Goal: Transaction & Acquisition: Purchase product/service

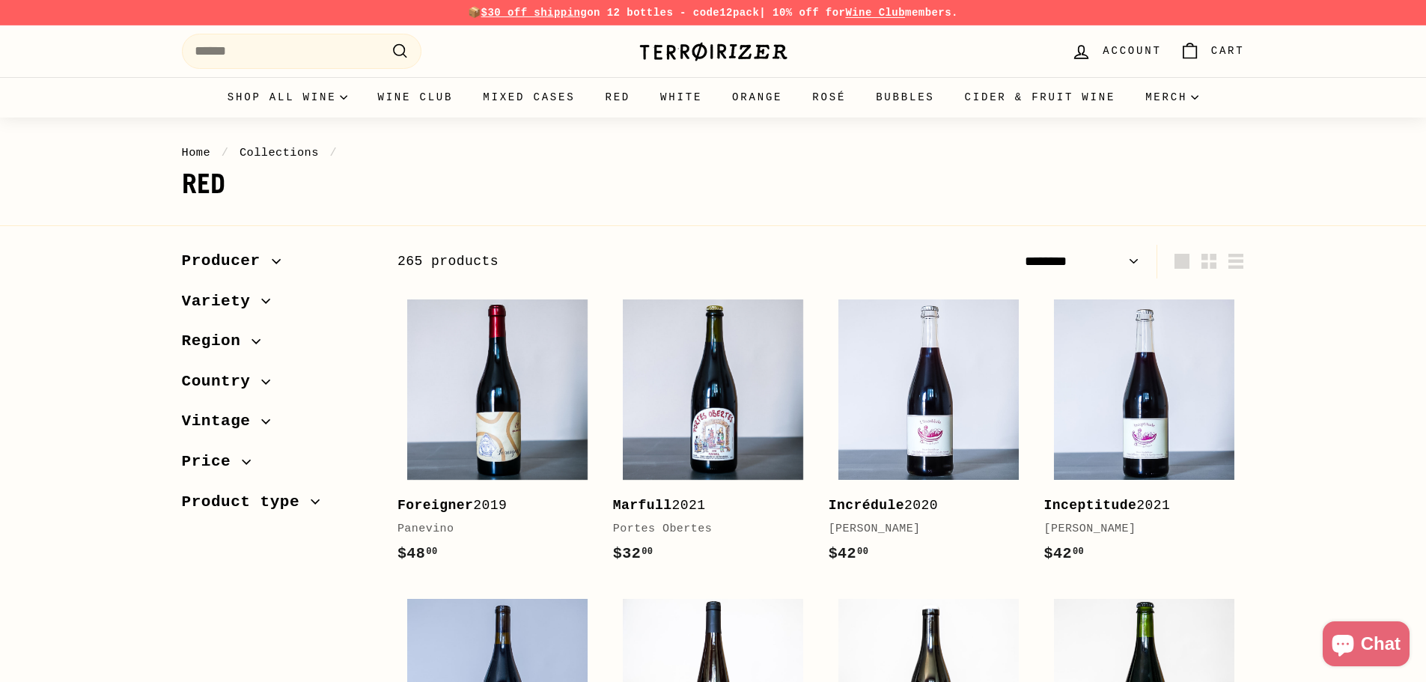
select select "******"
click at [318, 46] on input "Search" at bounding box center [302, 51] width 240 height 35
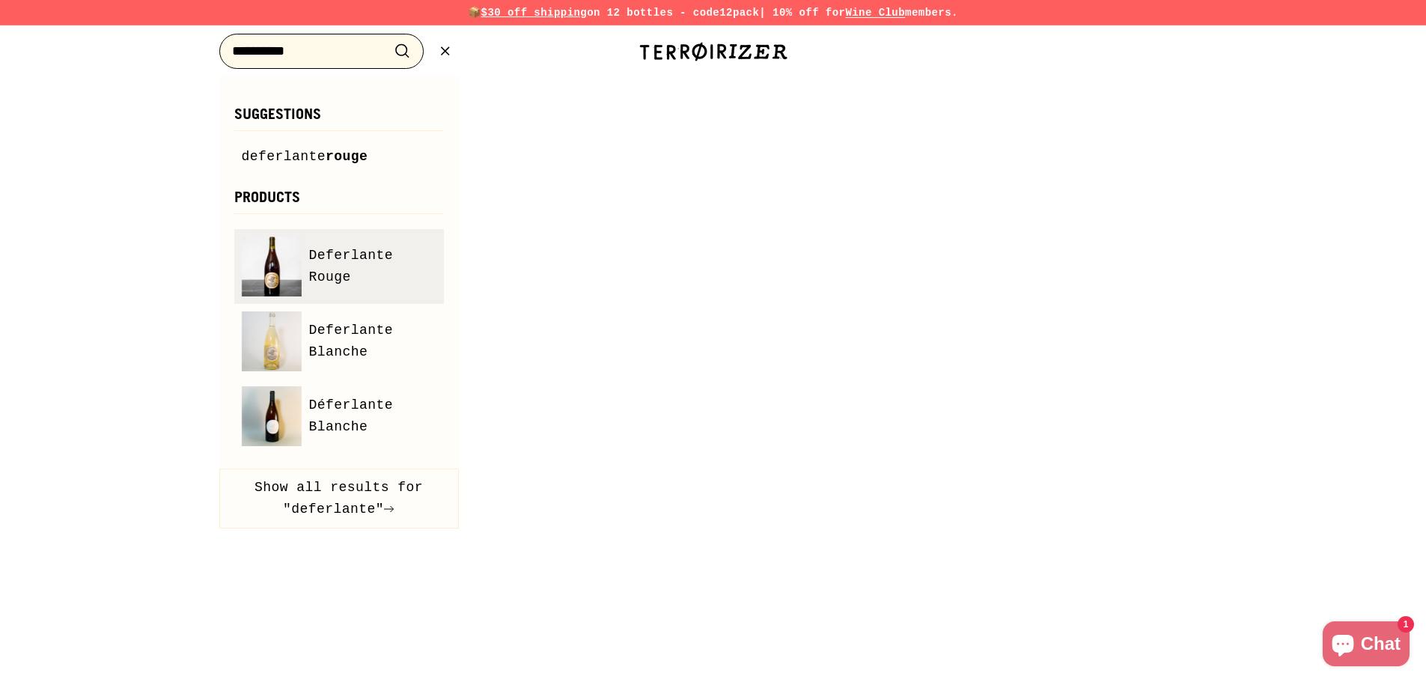
type input "**********"
click at [408, 249] on link "Deferlante Rouge" at bounding box center [339, 267] width 195 height 60
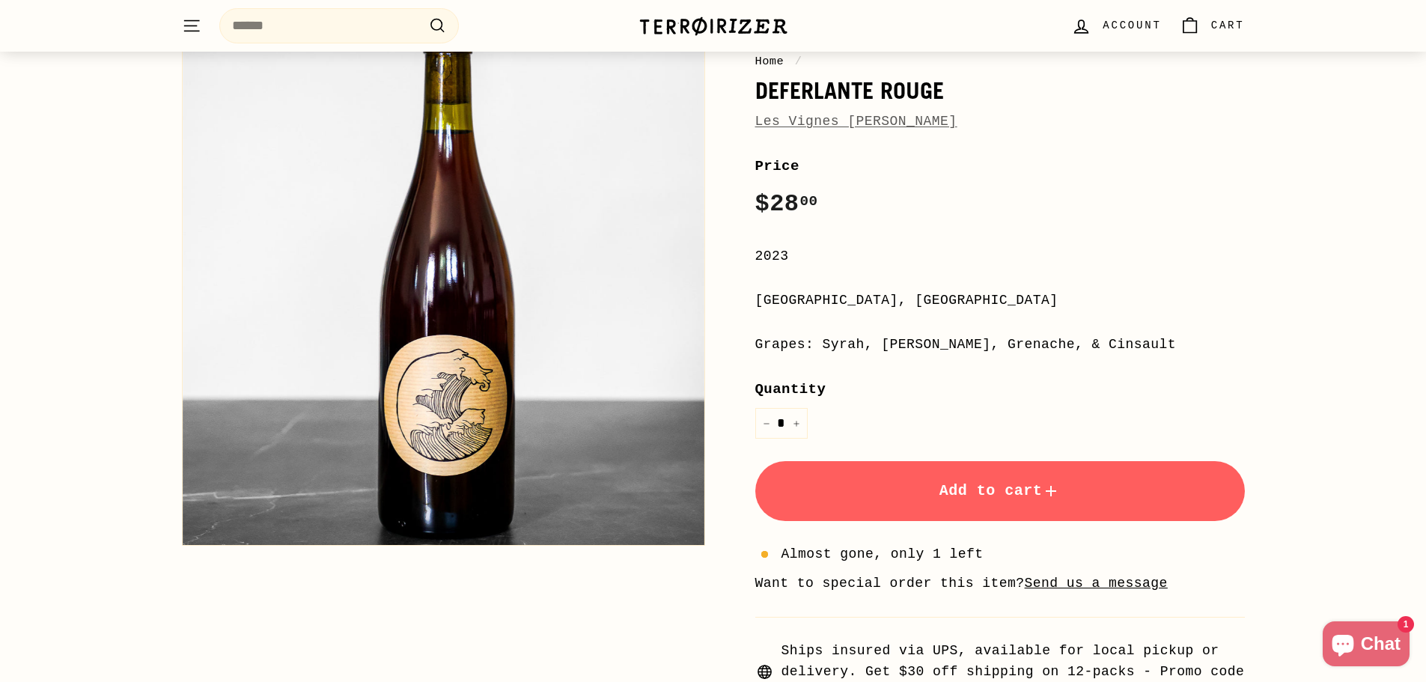
scroll to position [150, 0]
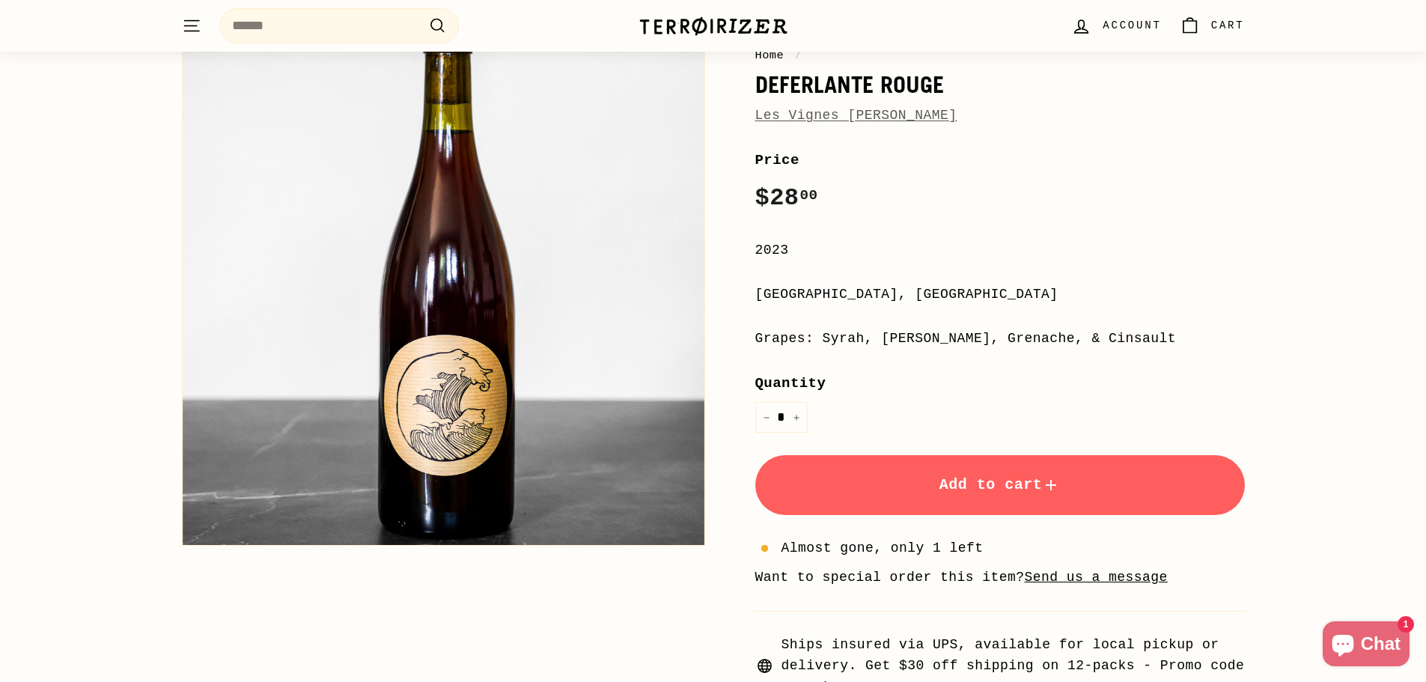
click at [910, 484] on button "Add to cart" at bounding box center [1001, 485] width 490 height 60
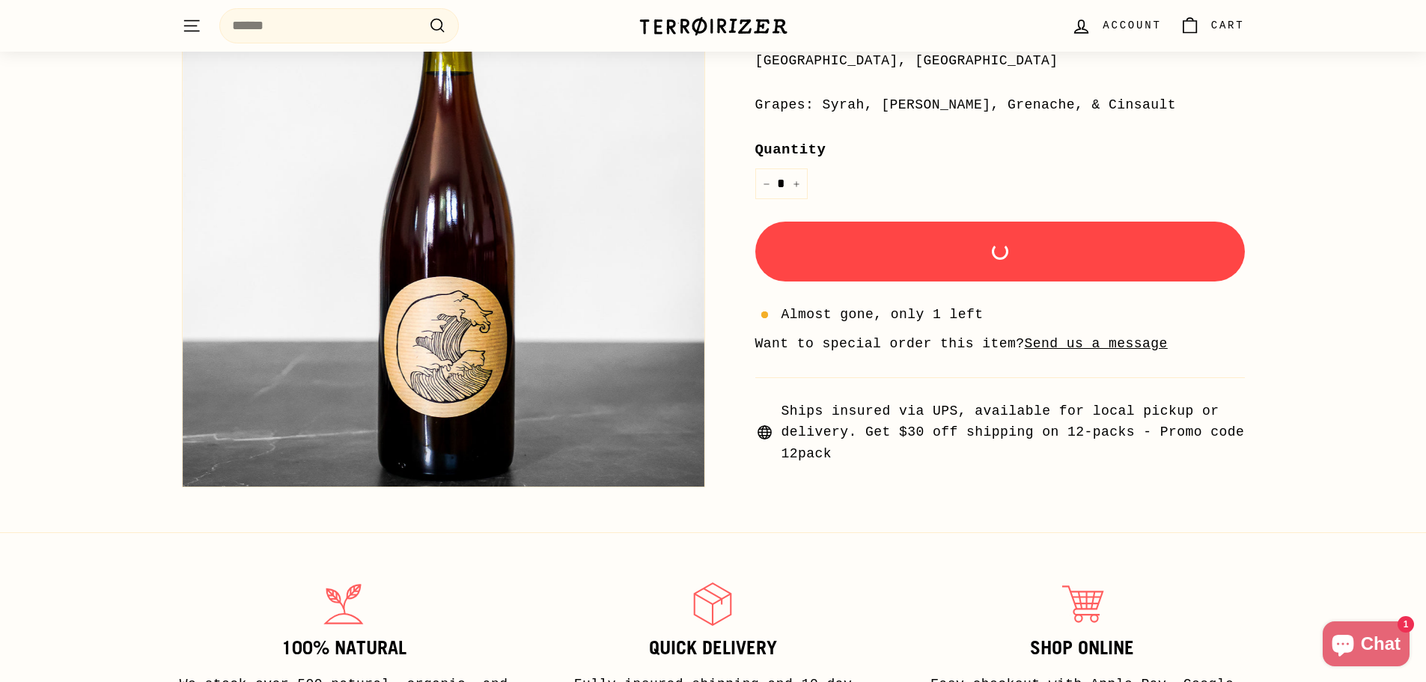
scroll to position [449, 0]
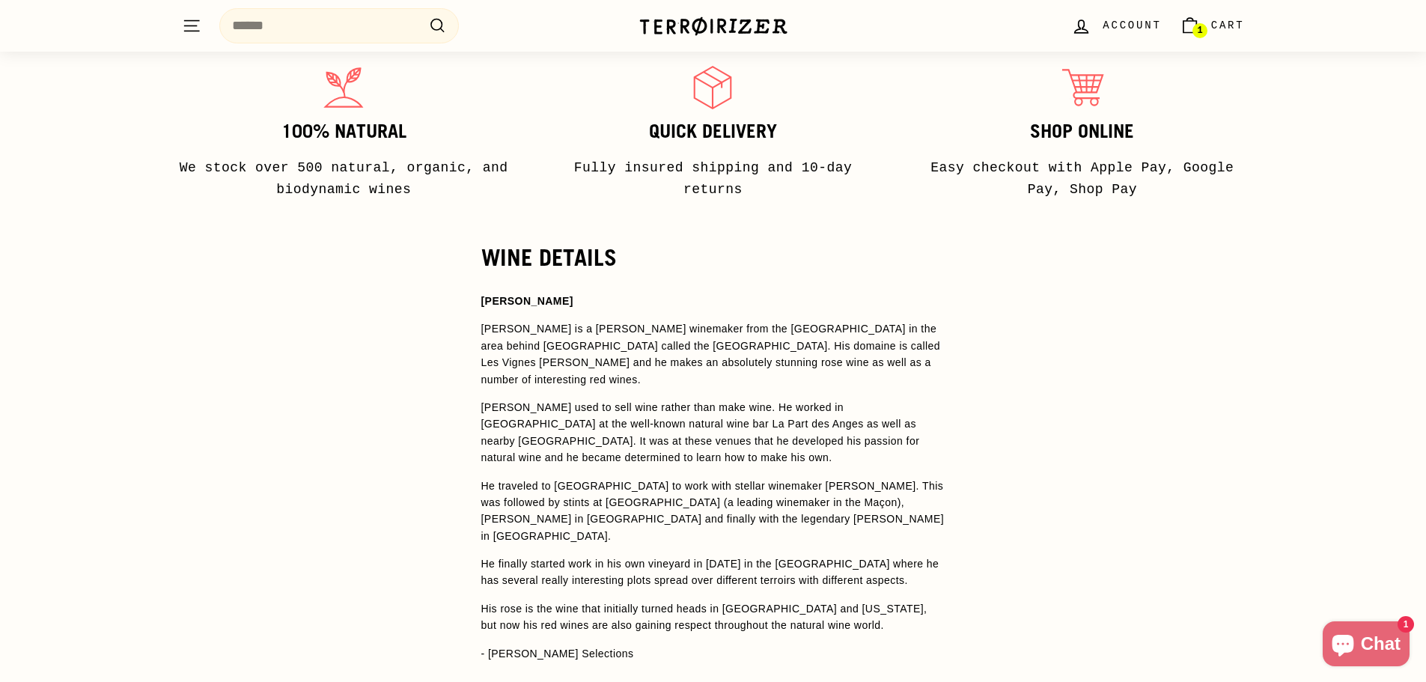
scroll to position [899, 0]
click at [488, 303] on strong "[PERSON_NAME]" at bounding box center [527, 303] width 92 height 12
click at [488, 303] on strong "Olivier Cohen" at bounding box center [527, 303] width 92 height 12
drag, startPoint x: 483, startPoint y: 301, endPoint x: 549, endPoint y: 305, distance: 66.0
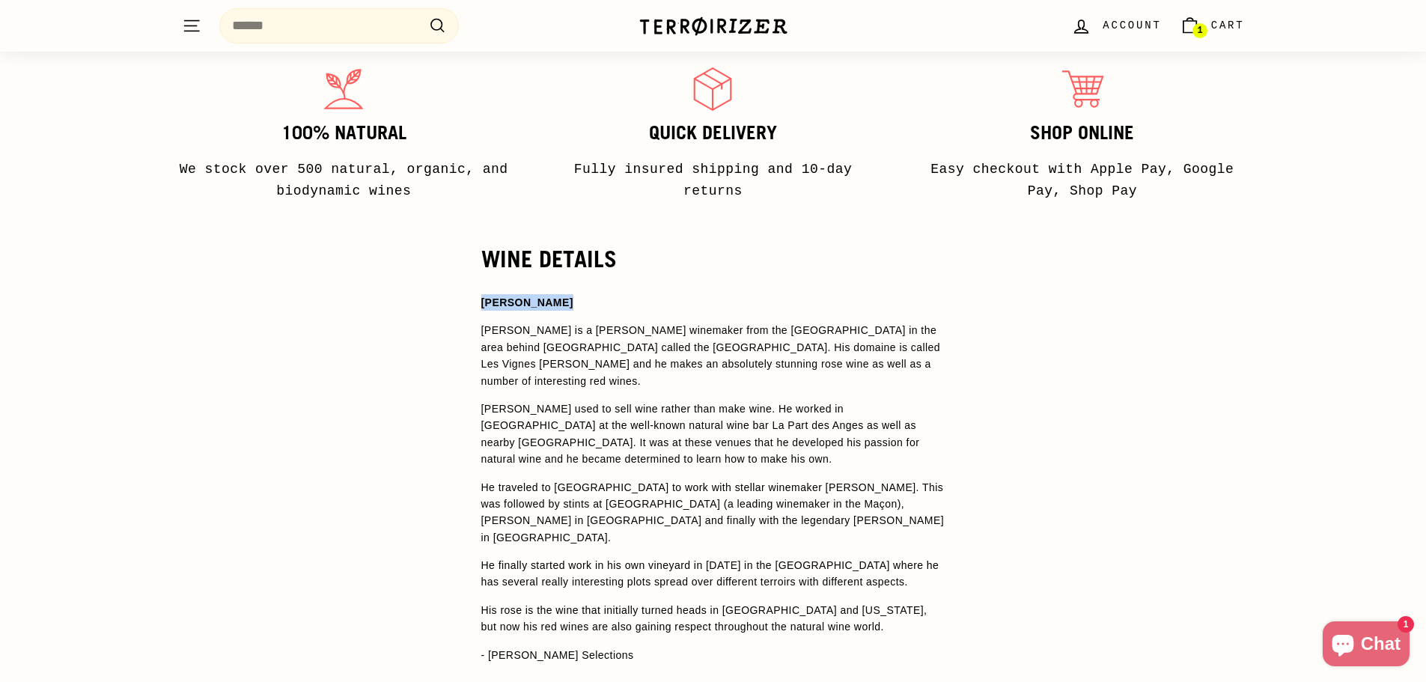
click at [549, 305] on strong "Olivier Cohen" at bounding box center [527, 303] width 92 height 12
copy strong "Olivier Cohen"
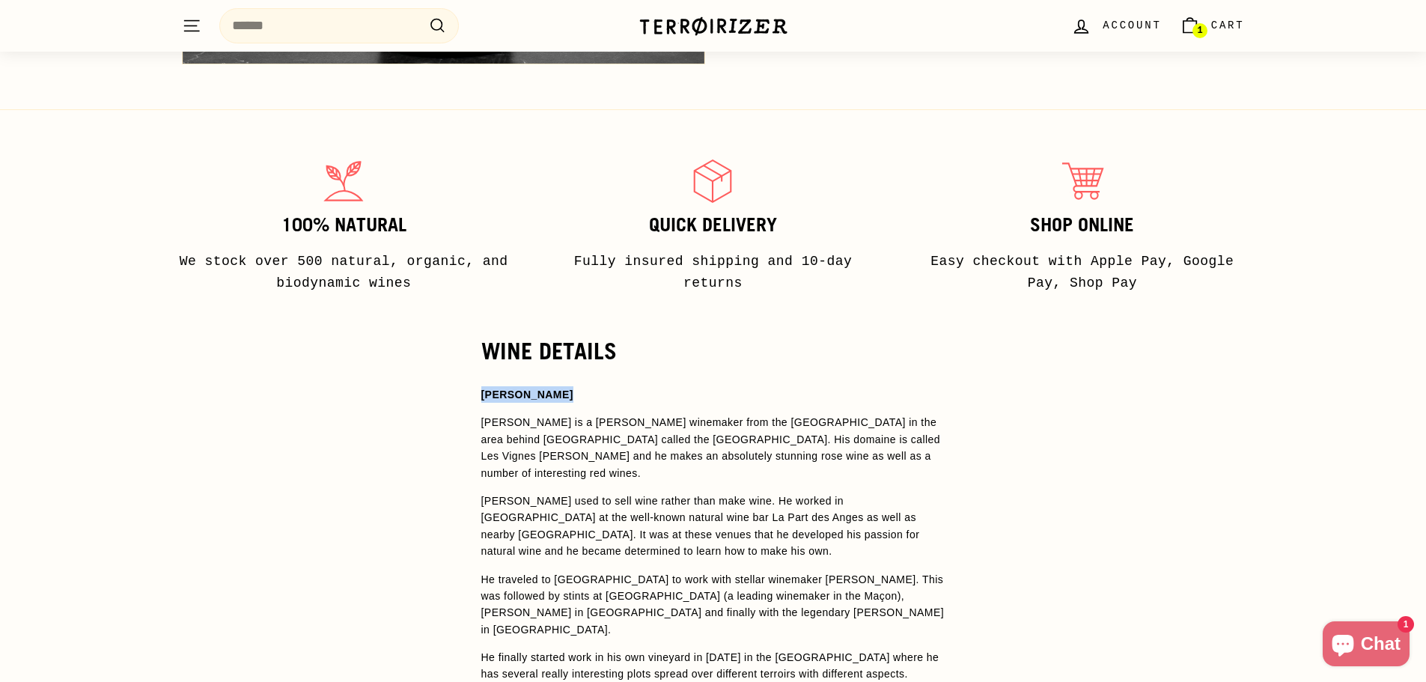
scroll to position [599, 0]
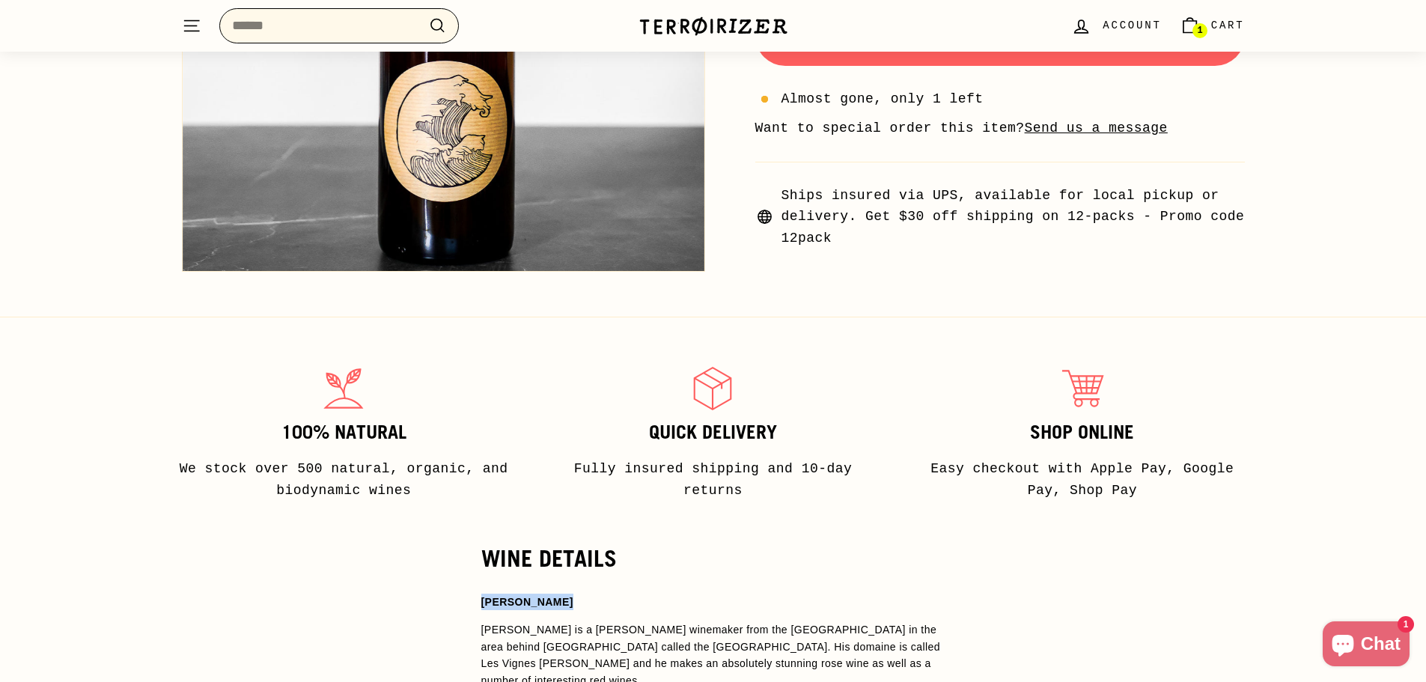
click at [318, 38] on input "Search" at bounding box center [339, 25] width 240 height 35
paste input "**********"
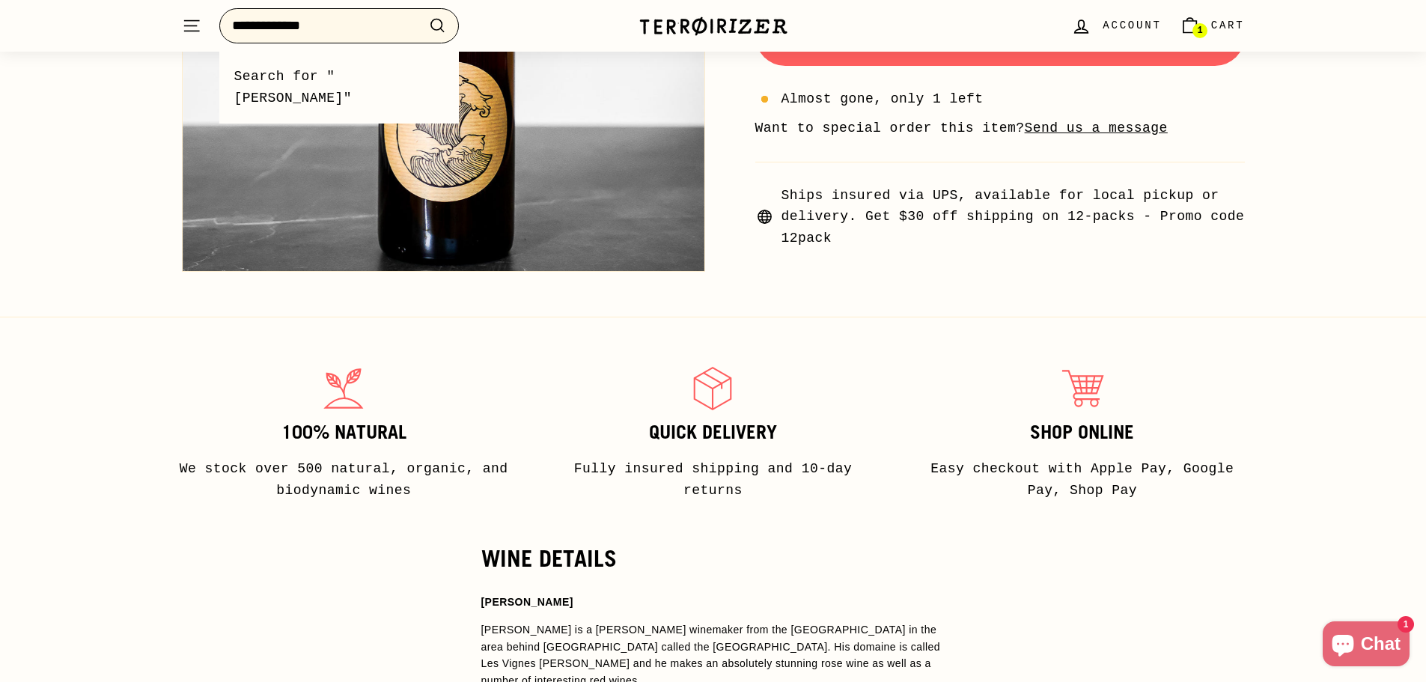
type input "**********"
click at [424, 14] on button ".cls-1{fill:none;stroke:#000;stroke-miterlimit:10;stroke-width:2px} Search" at bounding box center [438, 25] width 28 height 23
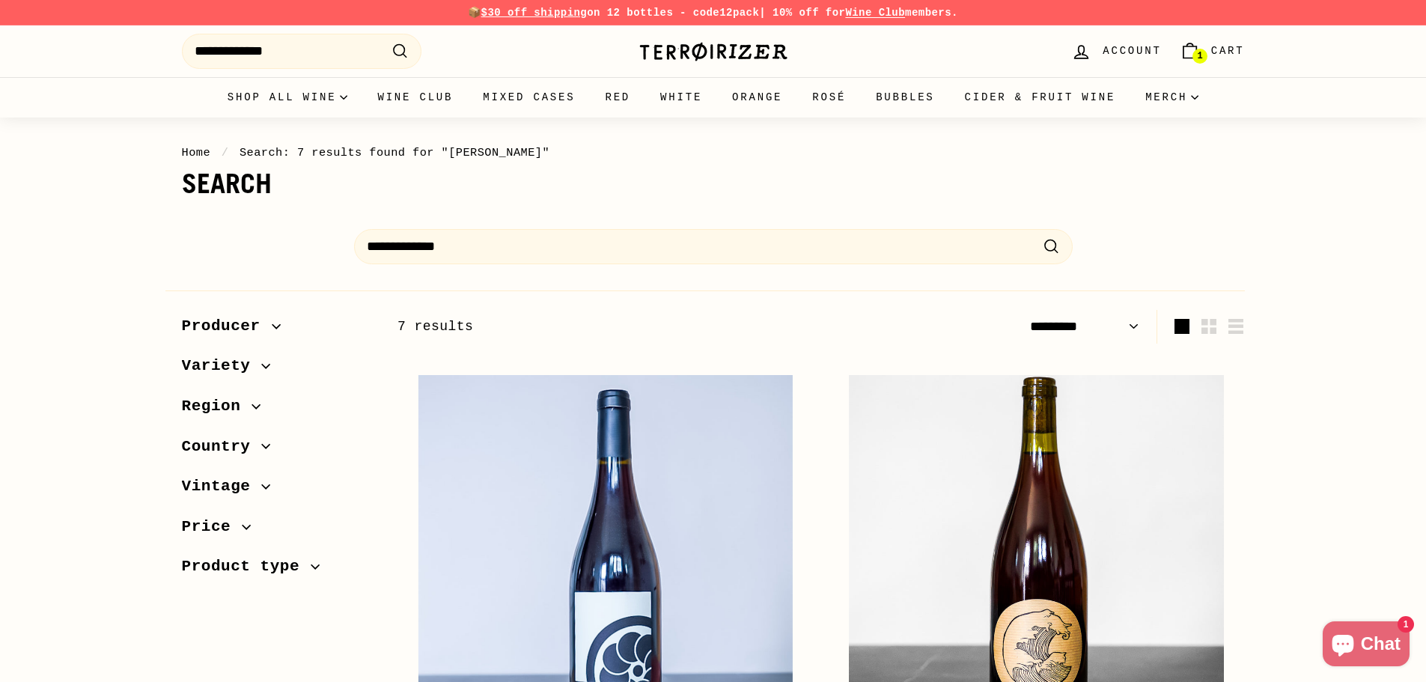
select select "*********"
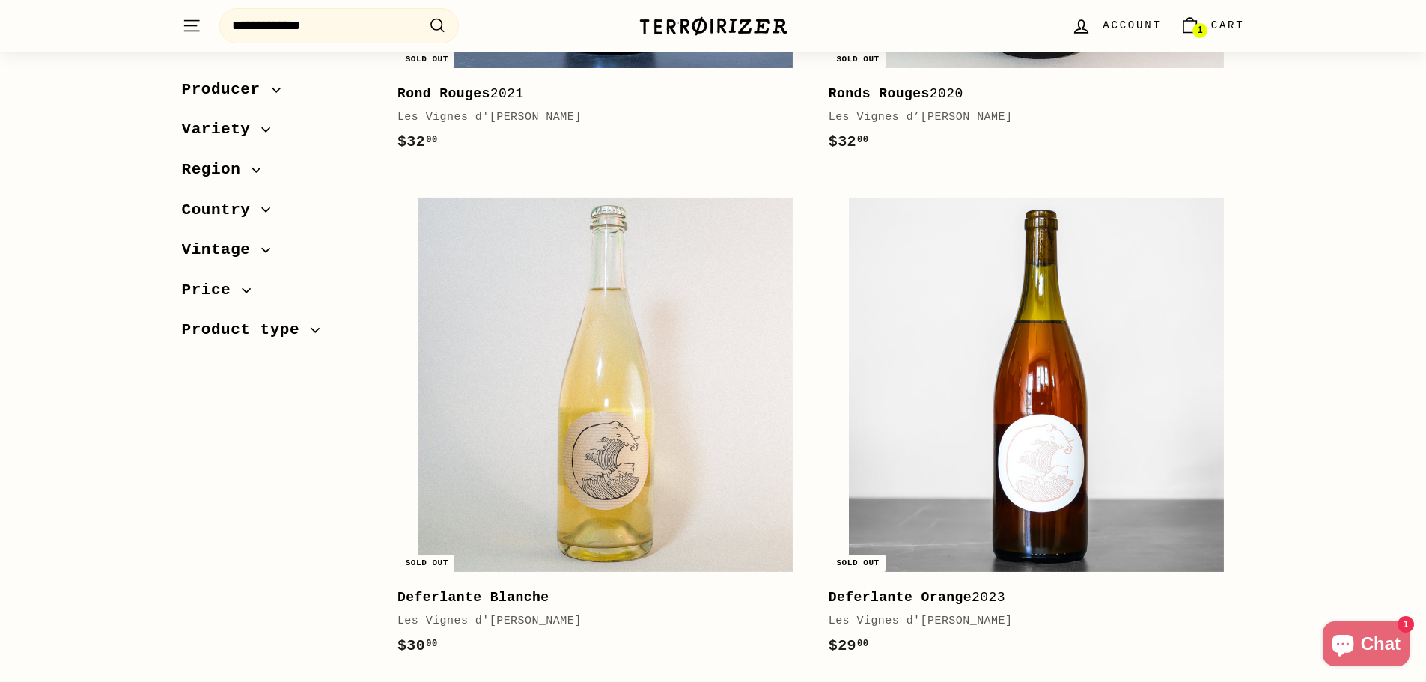
scroll to position [1198, 0]
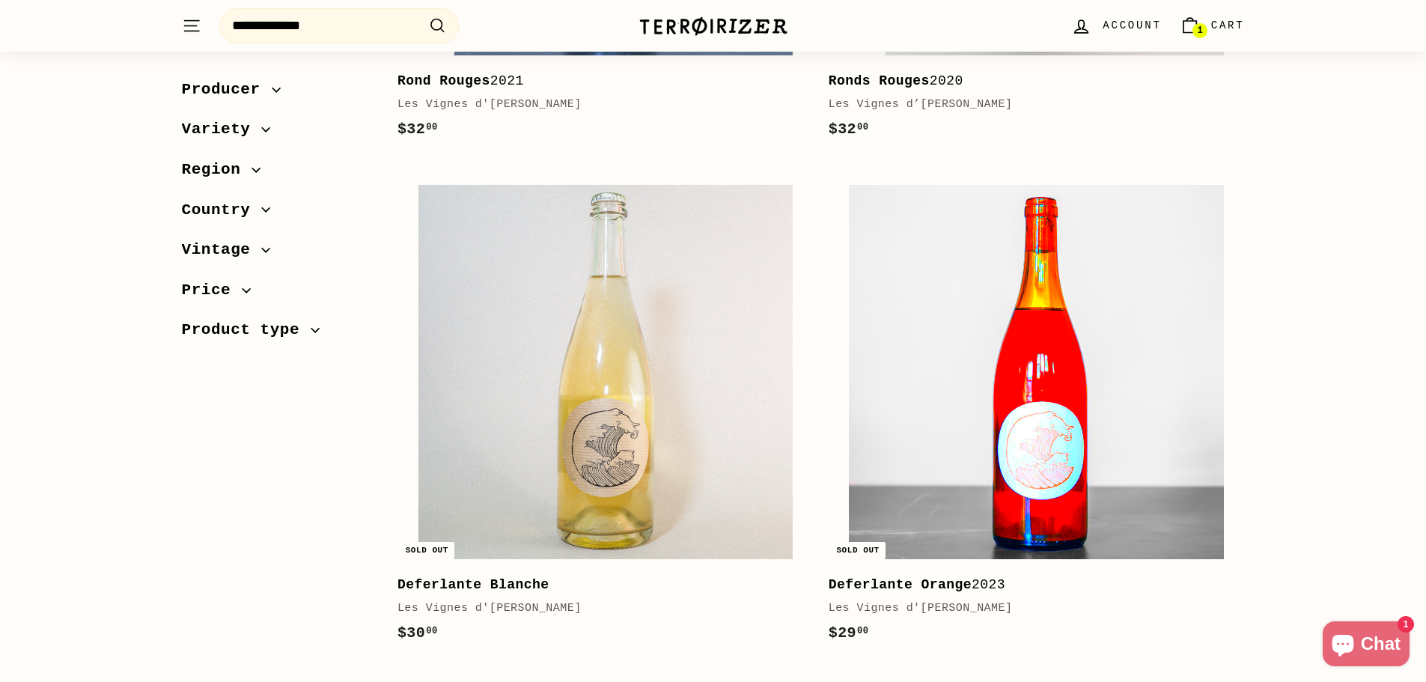
click at [1146, 400] on img at bounding box center [1036, 372] width 374 height 374
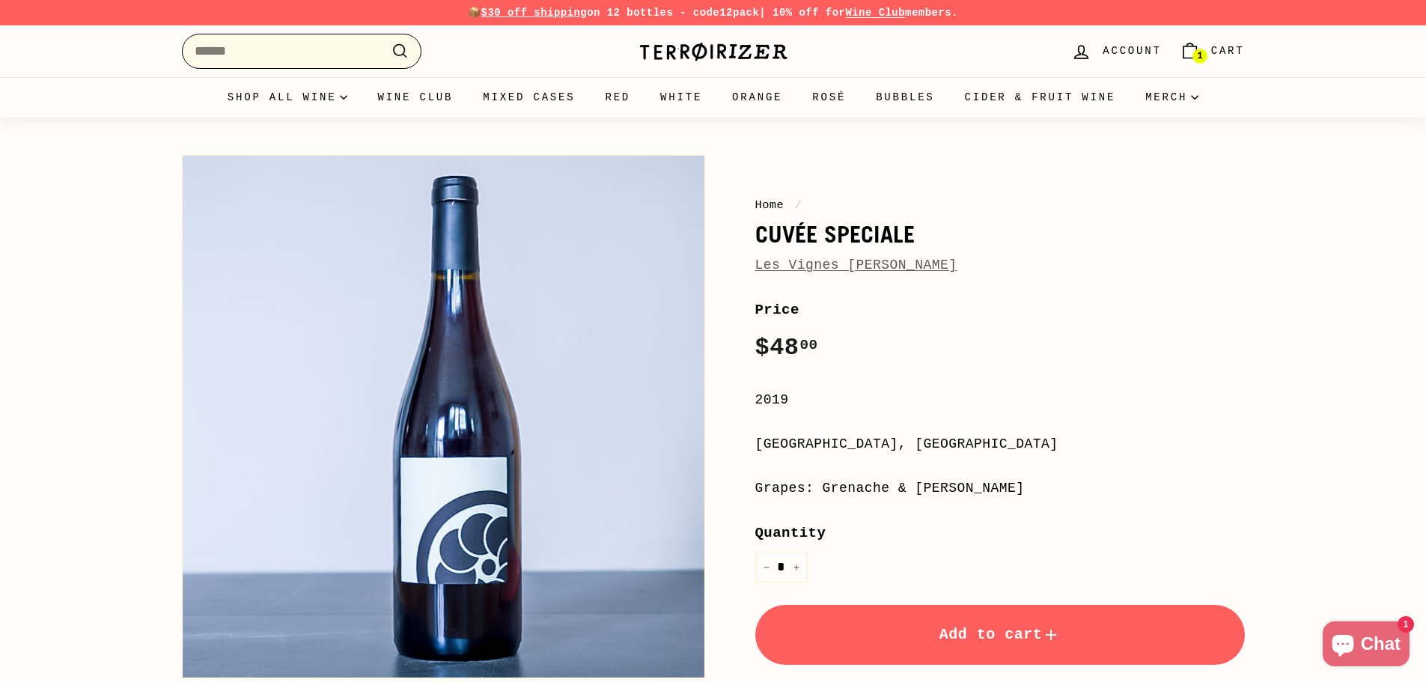
click at [320, 58] on input "Search" at bounding box center [302, 51] width 240 height 35
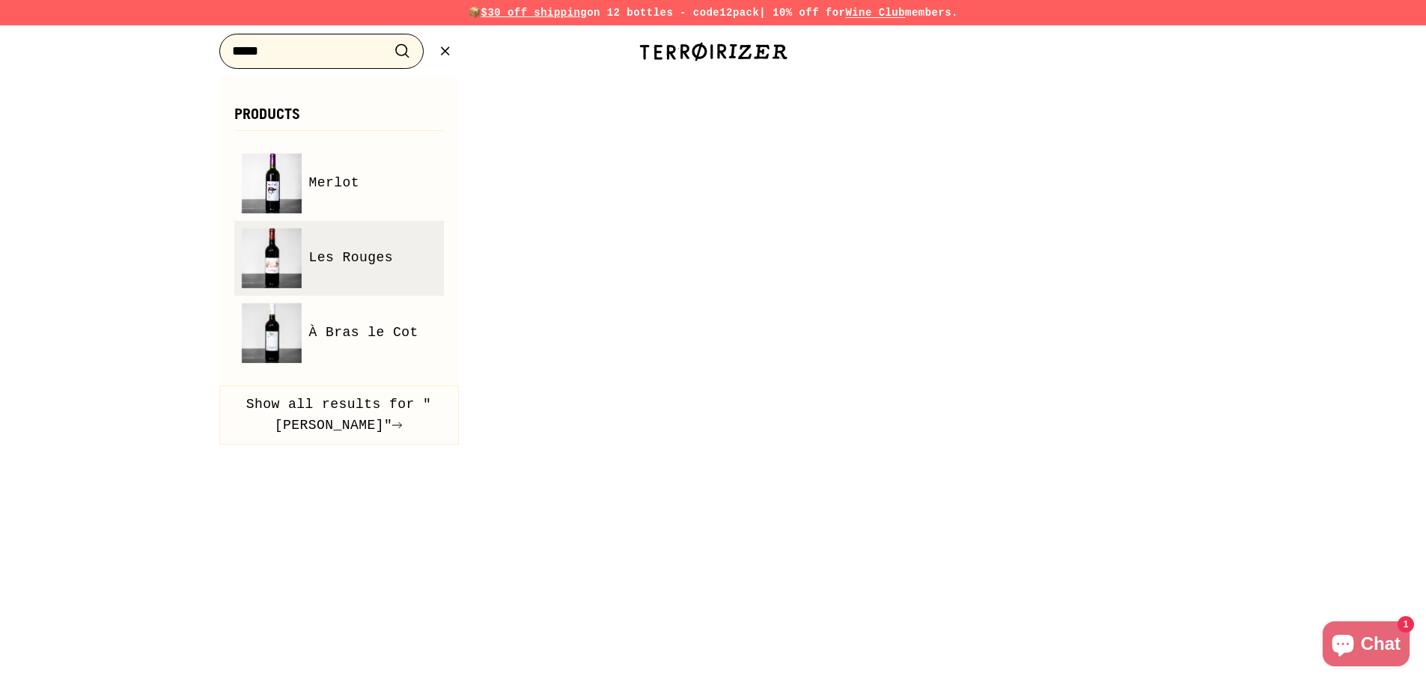
type input "*****"
click at [372, 274] on link "Les Rouges" at bounding box center [339, 258] width 195 height 60
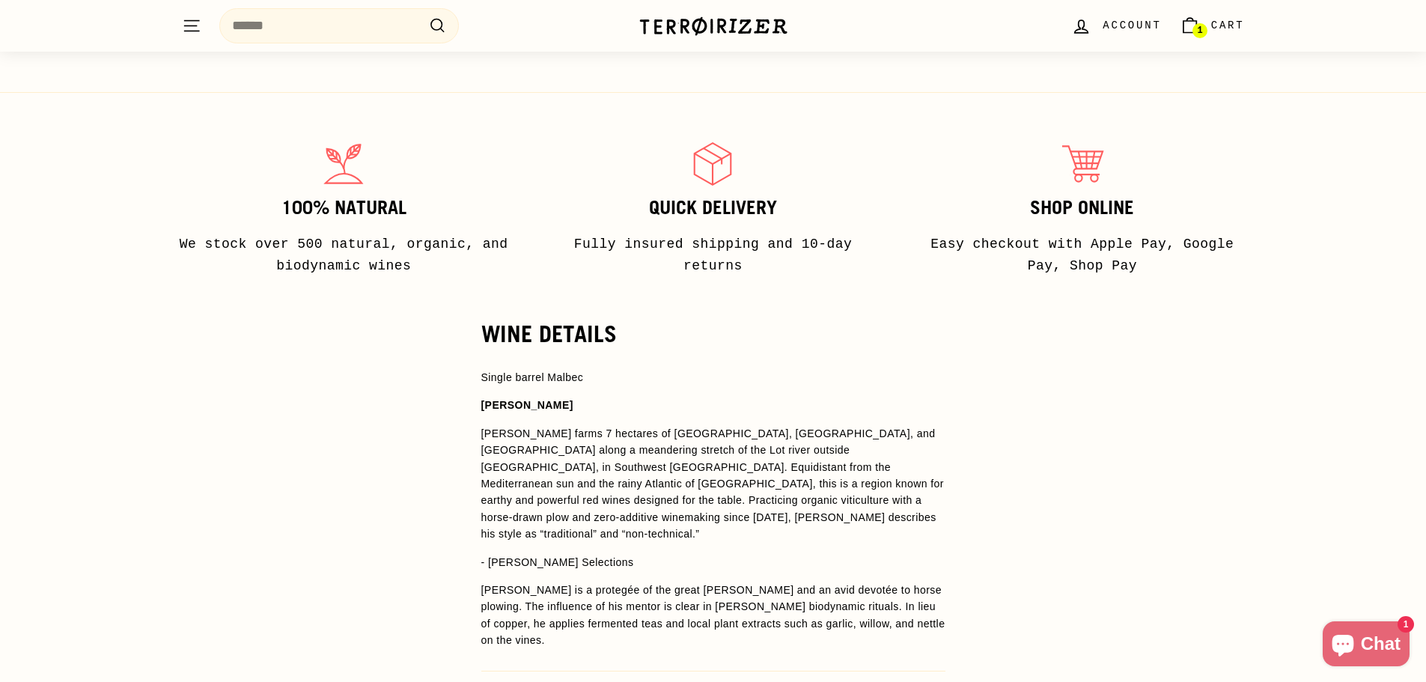
scroll to position [225, 0]
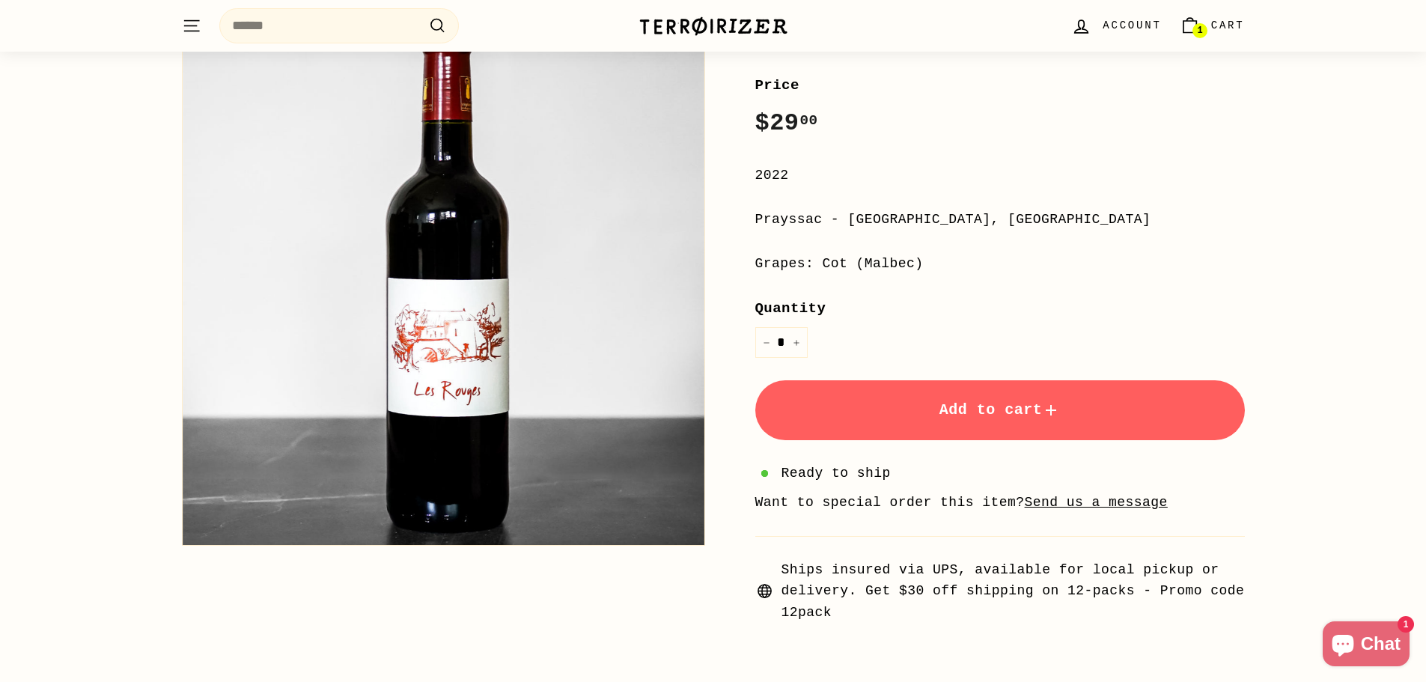
click at [970, 420] on button "Add to cart" at bounding box center [1001, 410] width 490 height 60
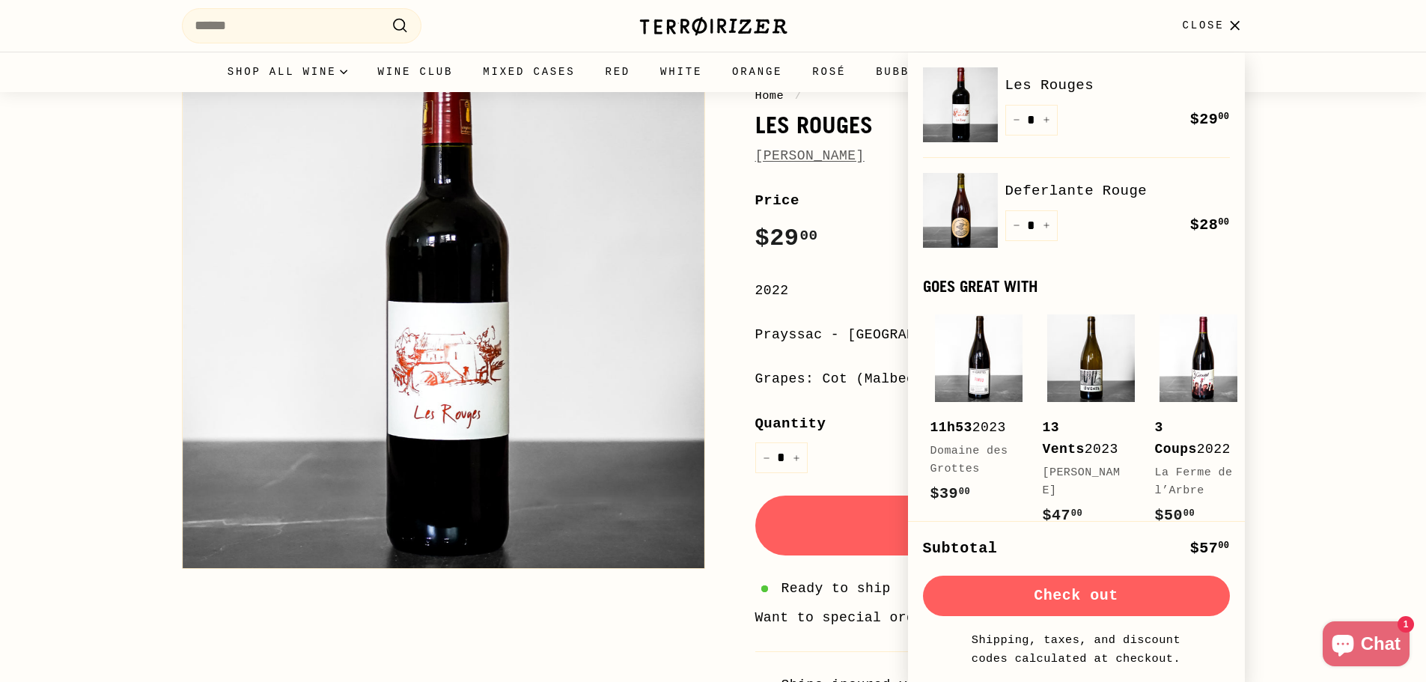
scroll to position [0, 0]
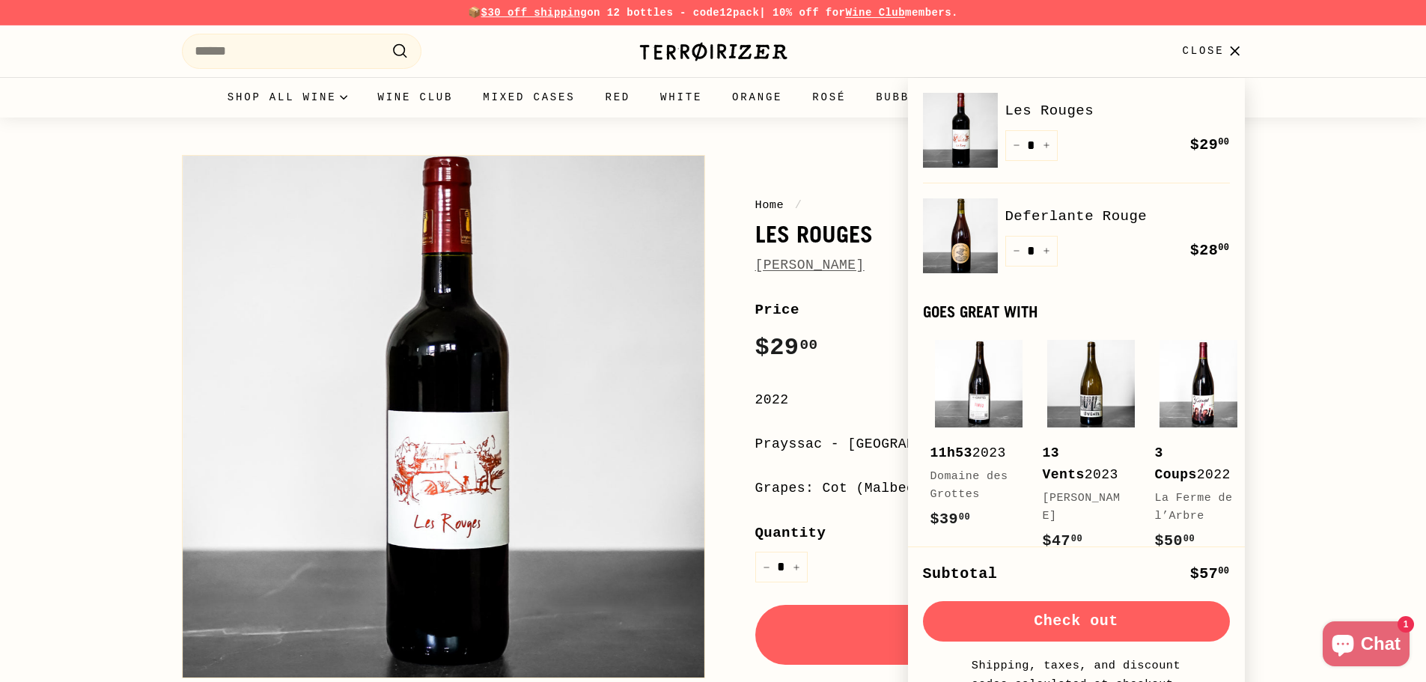
click at [1422, 220] on div "Home / Les Rouges Simon Busser Home / Les Rouges Simon Busser Price Regular pri…" at bounding box center [713, 494] width 1426 height 753
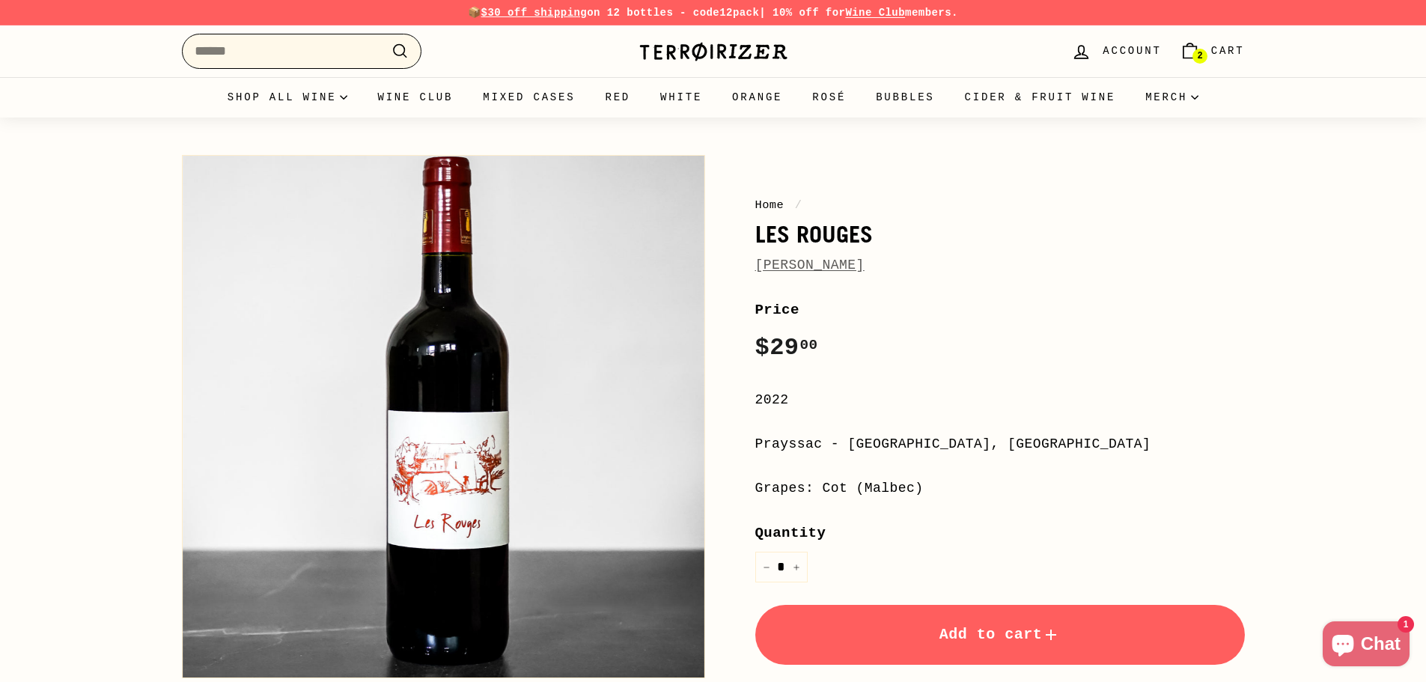
click at [341, 51] on input "Search" at bounding box center [302, 51] width 240 height 35
click at [522, 95] on link "Mixed Cases" at bounding box center [529, 97] width 122 height 40
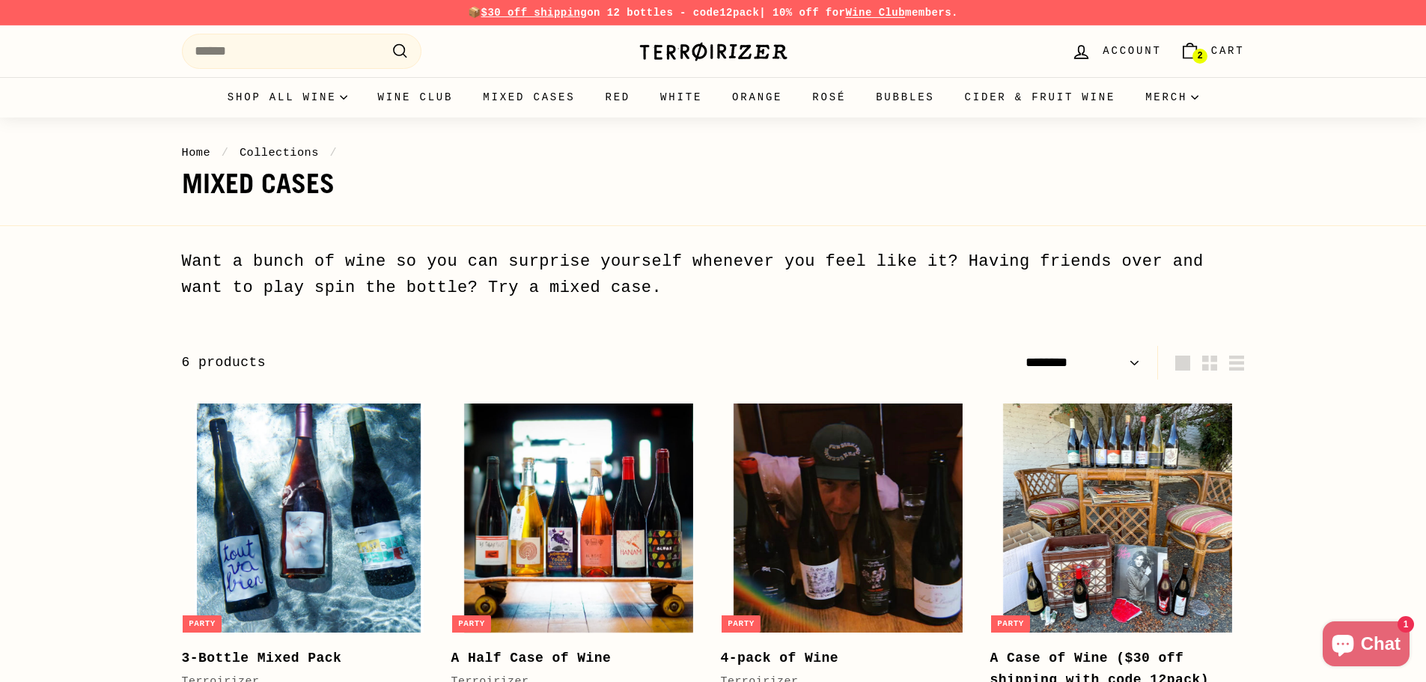
select select "******"
click at [1197, 56] on span "2" at bounding box center [1199, 56] width 5 height 9
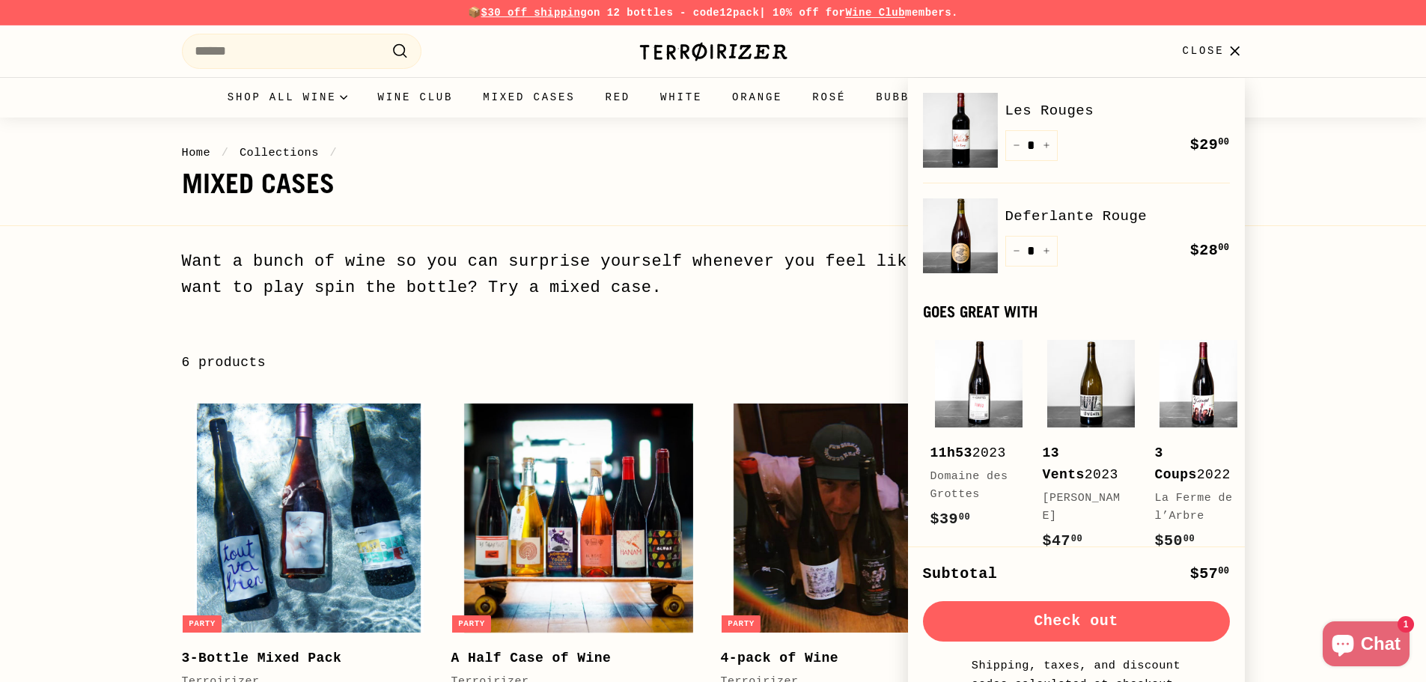
click at [952, 228] on img at bounding box center [960, 235] width 75 height 75
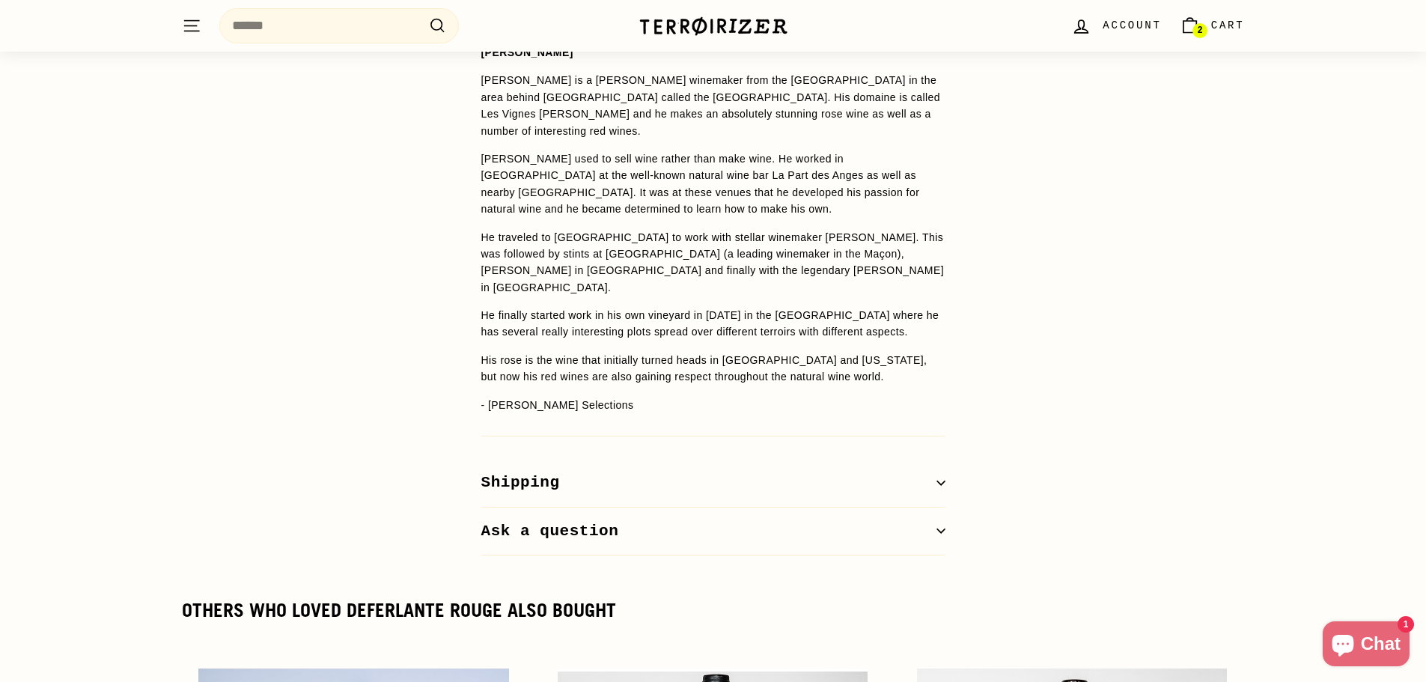
scroll to position [1123, 0]
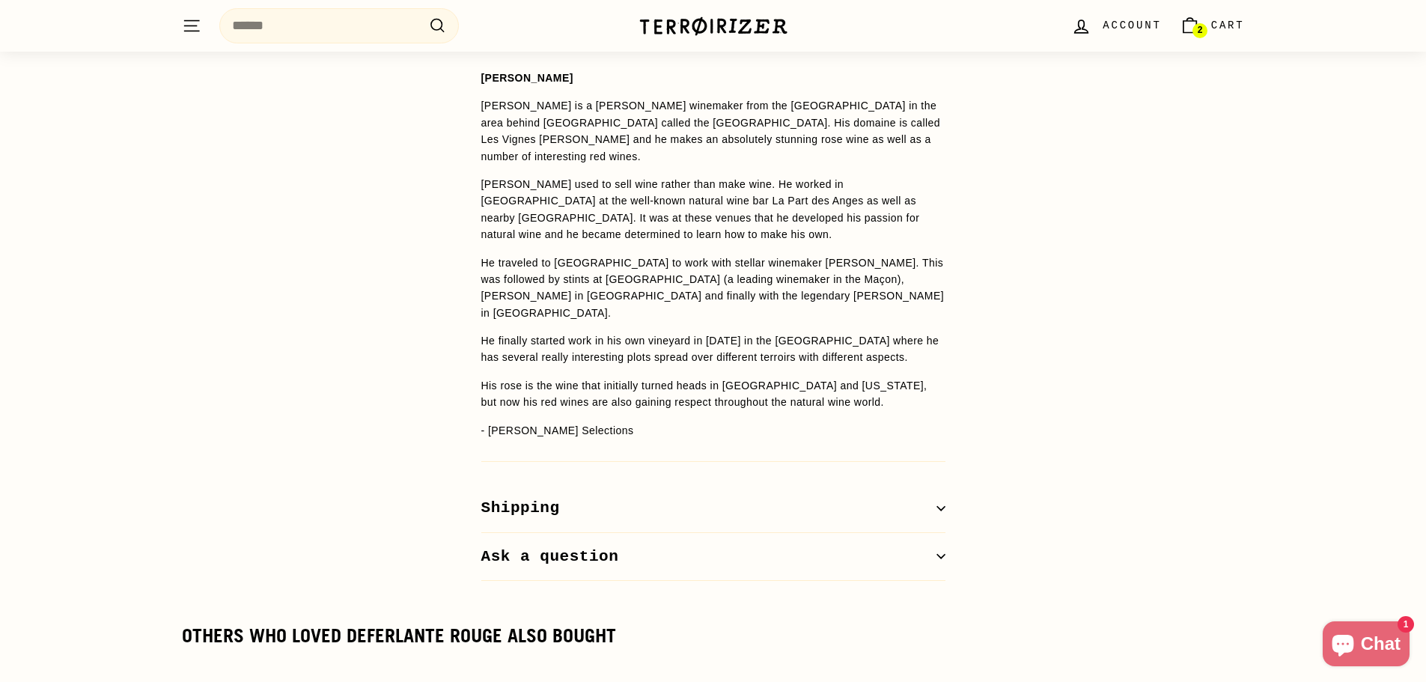
click at [490, 81] on strong "Olivier Cohen" at bounding box center [527, 78] width 92 height 12
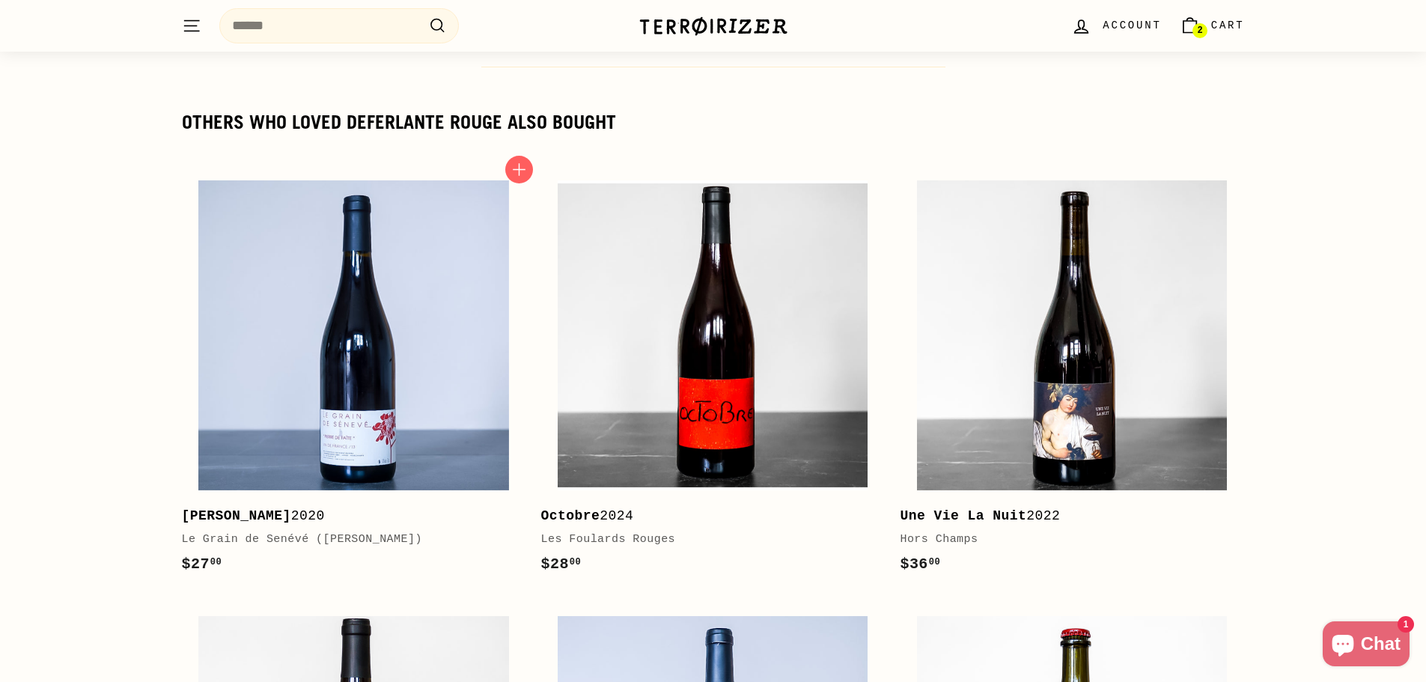
scroll to position [1722, 0]
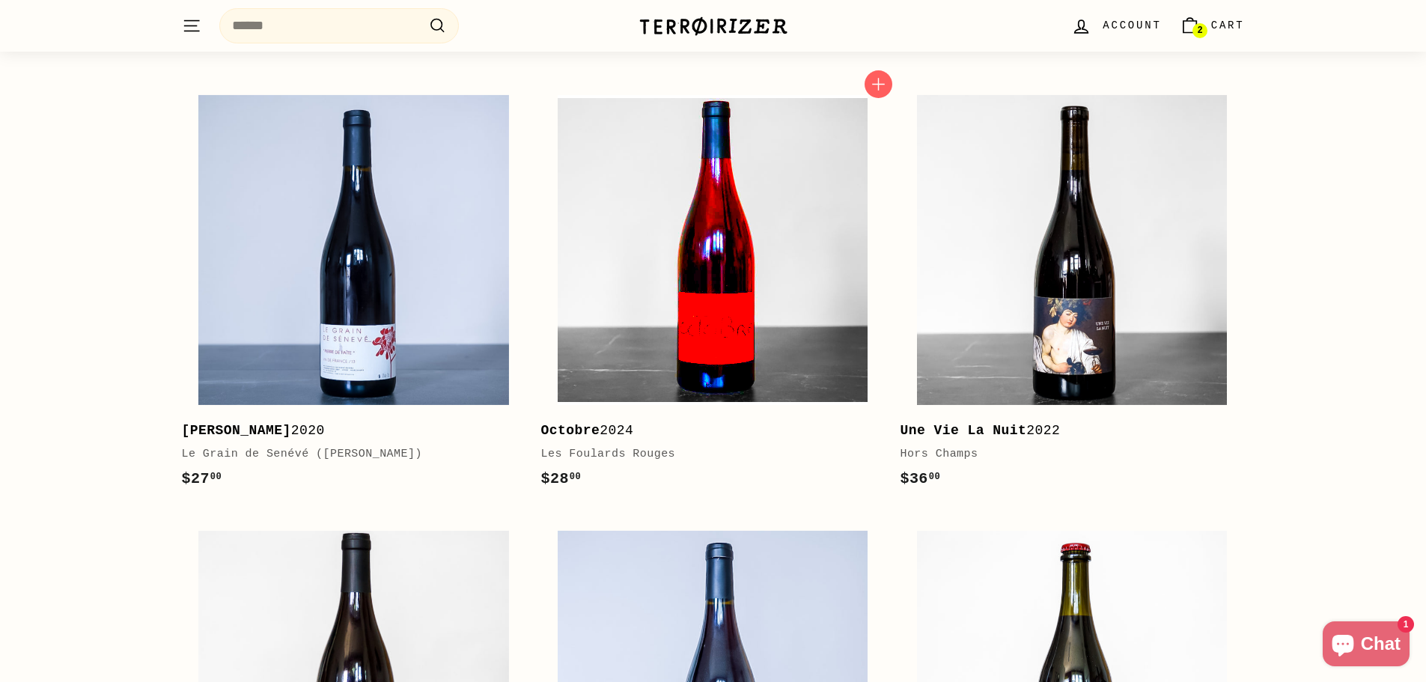
click at [643, 175] on img at bounding box center [713, 250] width 310 height 310
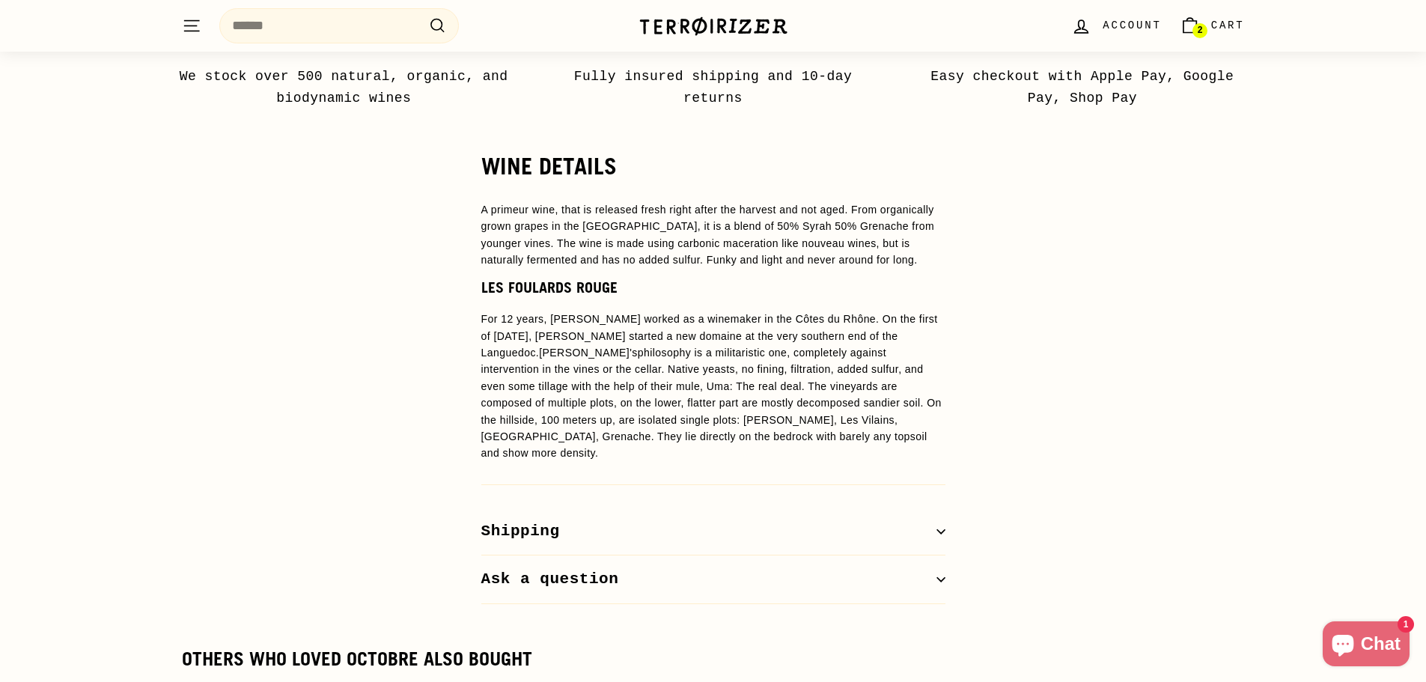
scroll to position [1123, 0]
